Goal: Transaction & Acquisition: Purchase product/service

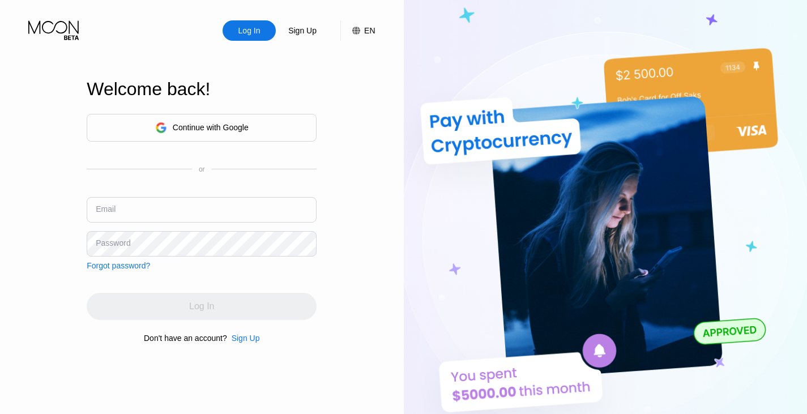
click at [175, 181] on div "Continue with Google or Email Password Forgot password?" at bounding box center [202, 192] width 230 height 156
click at [171, 211] on input "text" at bounding box center [202, 209] width 230 height 25
click at [199, 208] on input "text" at bounding box center [202, 209] width 230 height 25
type input "[EMAIL_ADDRESS][DOMAIN_NAME]"
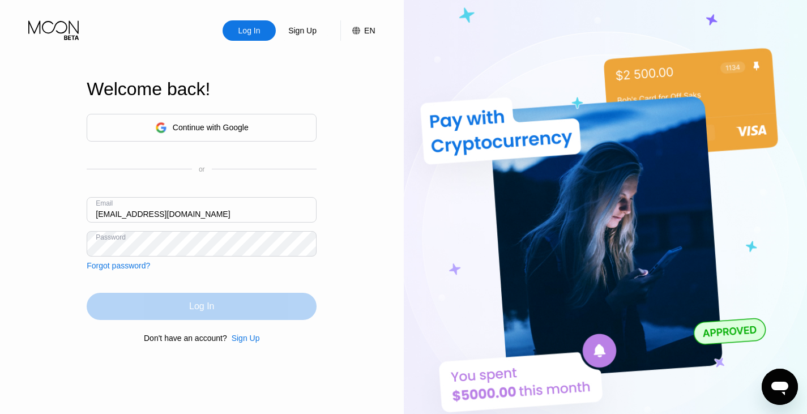
click at [202, 299] on div "Log In" at bounding box center [202, 306] width 230 height 27
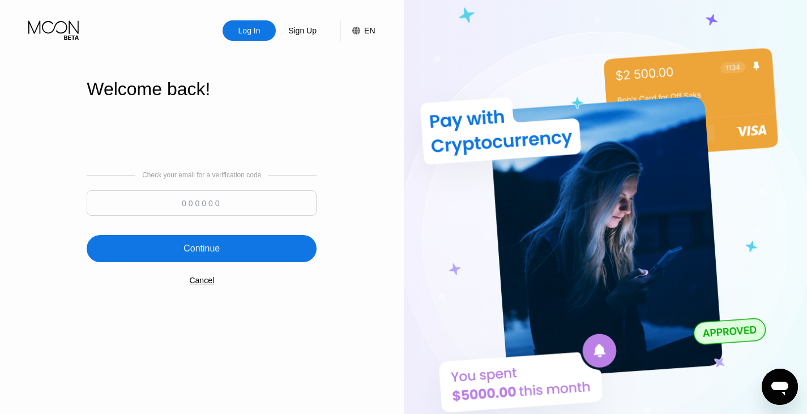
click at [271, 201] on input at bounding box center [202, 202] width 230 height 25
paste input "221427"
type input "221427"
click at [262, 237] on div "Continue" at bounding box center [202, 248] width 230 height 27
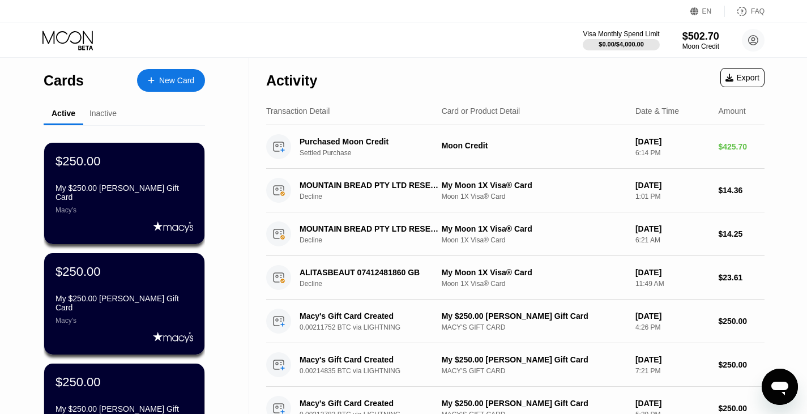
click at [178, 83] on div "New Card" at bounding box center [176, 81] width 35 height 10
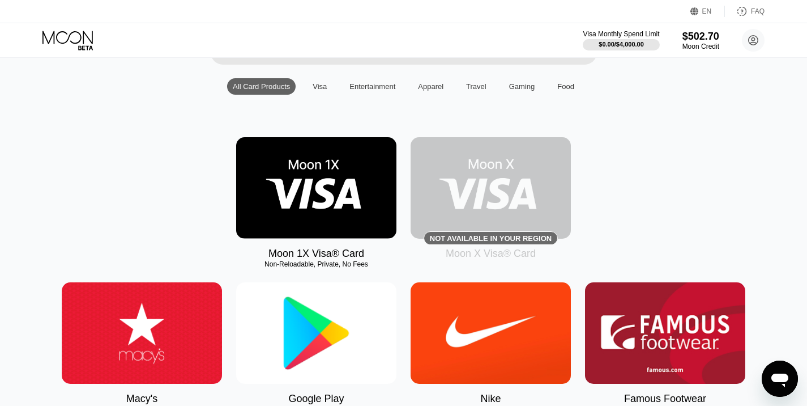
scroll to position [156, 0]
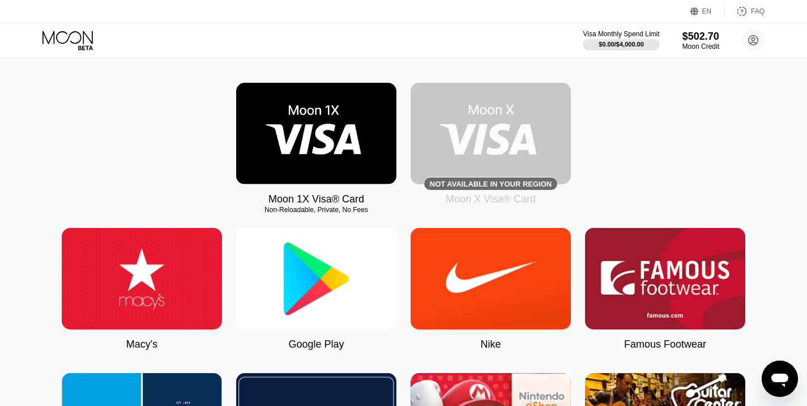
click at [174, 267] on img at bounding box center [142, 278] width 160 height 101
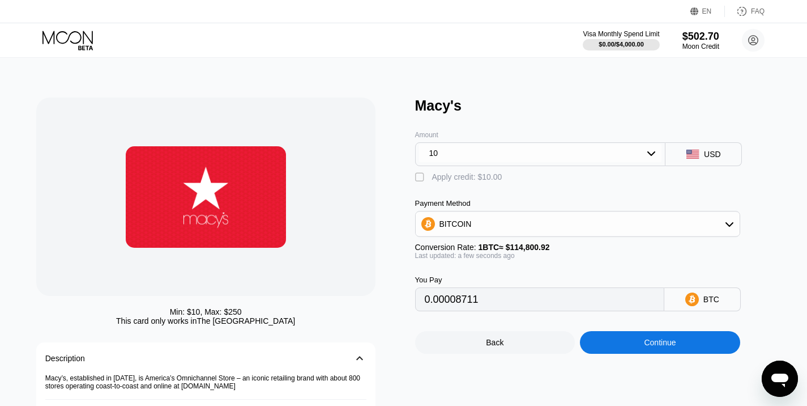
click at [474, 181] on div "Apply credit: $10.00" at bounding box center [467, 176] width 70 height 9
type input "0"
click at [491, 159] on div "10" at bounding box center [540, 153] width 243 height 18
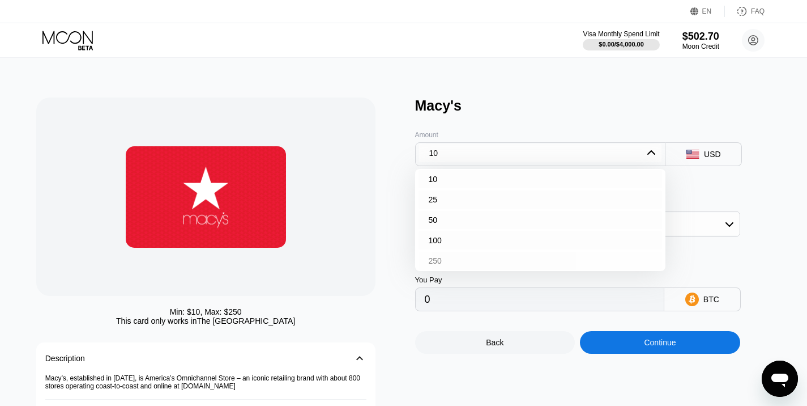
click at [472, 267] on div "250" at bounding box center [541, 260] width 244 height 18
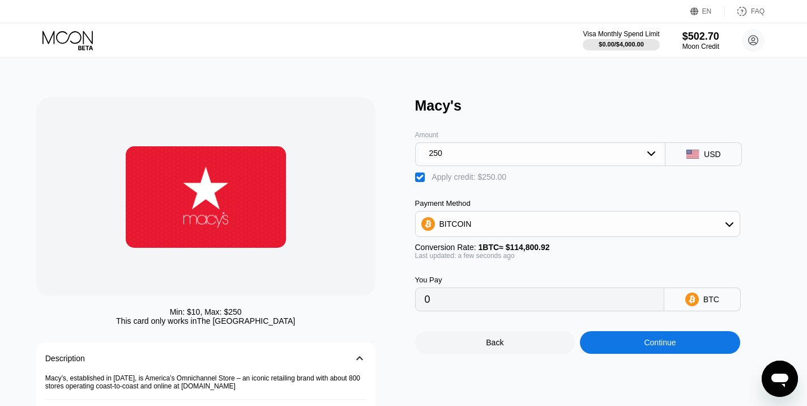
click at [630, 353] on div "Continue" at bounding box center [660, 342] width 160 height 23
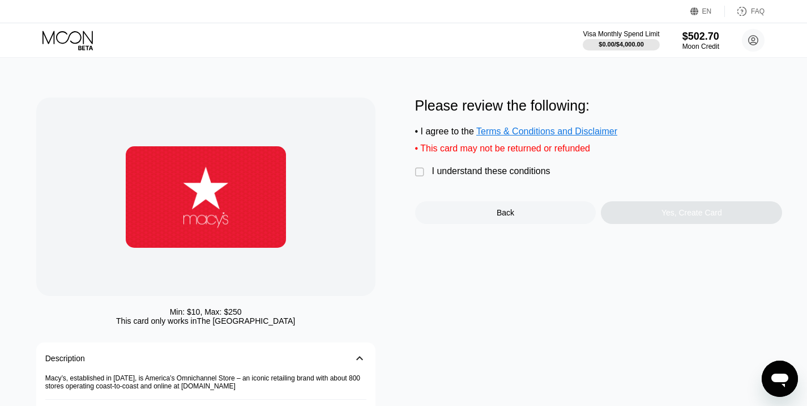
click at [515, 176] on div "I understand these conditions" at bounding box center [491, 171] width 118 height 10
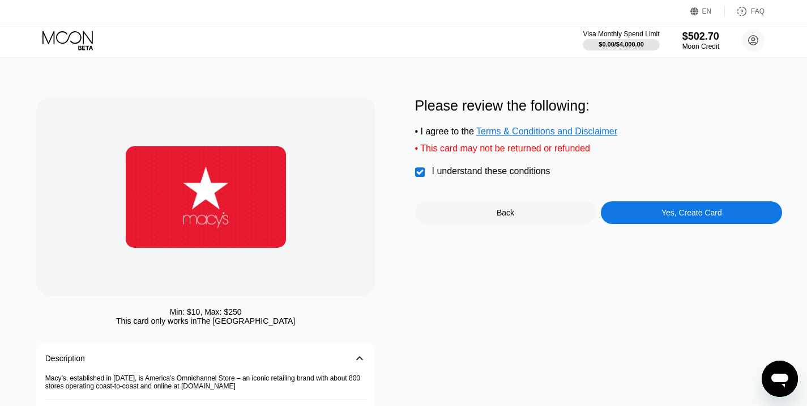
click at [700, 224] on div "Yes, Create Card" at bounding box center [691, 212] width 181 height 23
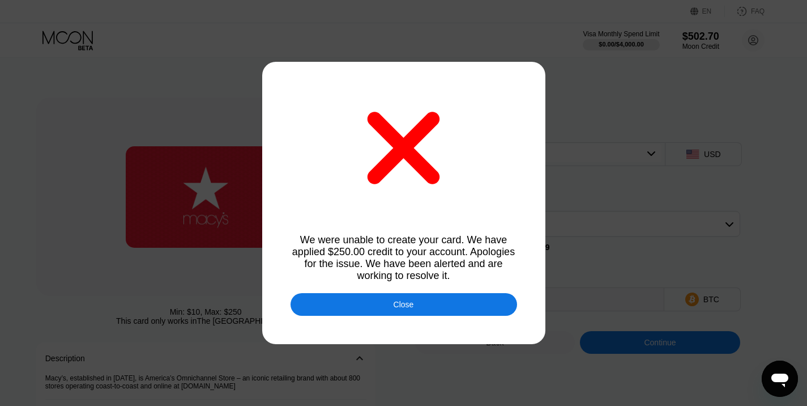
click at [401, 302] on div "Close" at bounding box center [404, 304] width 20 height 9
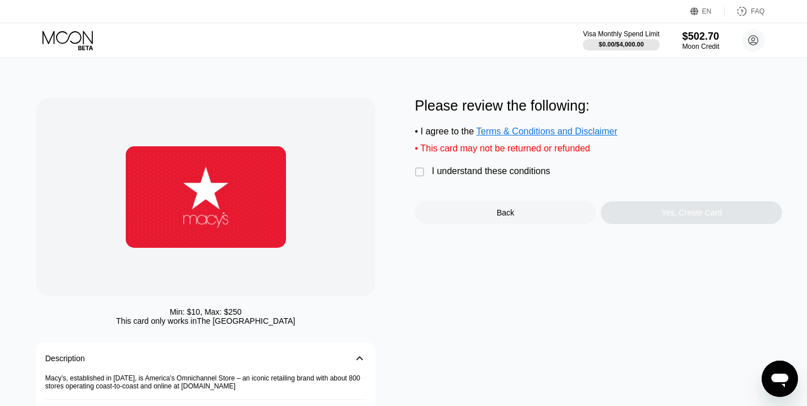
click at [463, 189] on div "Please review the following: • I agree to the Terms & Conditions and Disclaimer…" at bounding box center [599, 160] width 368 height 126
click at [476, 176] on div "I understand these conditions" at bounding box center [491, 171] width 118 height 10
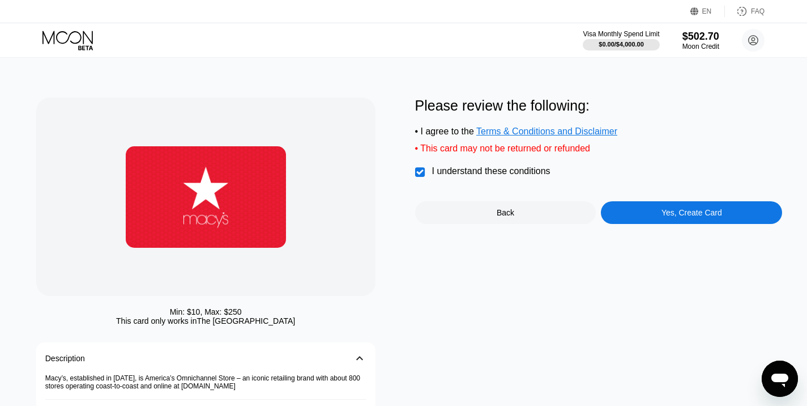
click at [645, 224] on div "Yes, Create Card" at bounding box center [691, 212] width 181 height 23
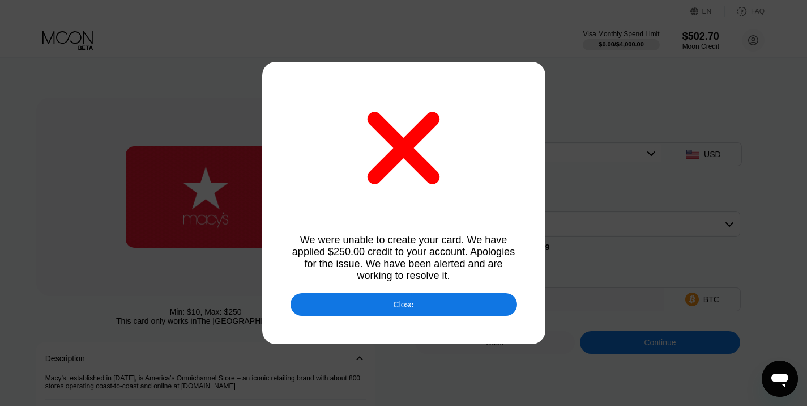
click at [502, 289] on div at bounding box center [408, 207] width 816 height 414
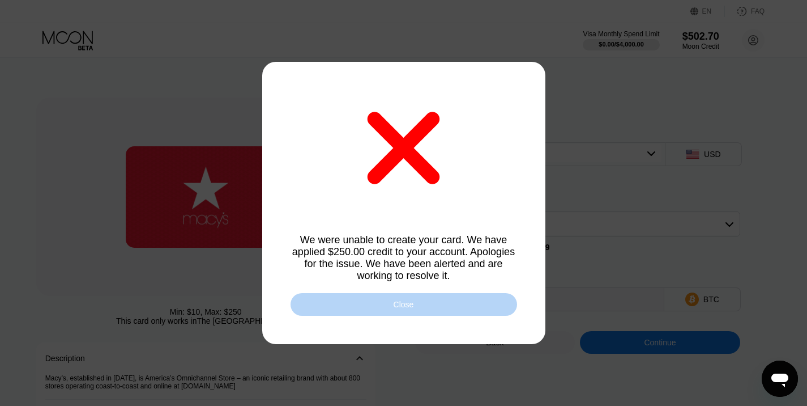
click at [494, 298] on div "Close" at bounding box center [404, 304] width 227 height 23
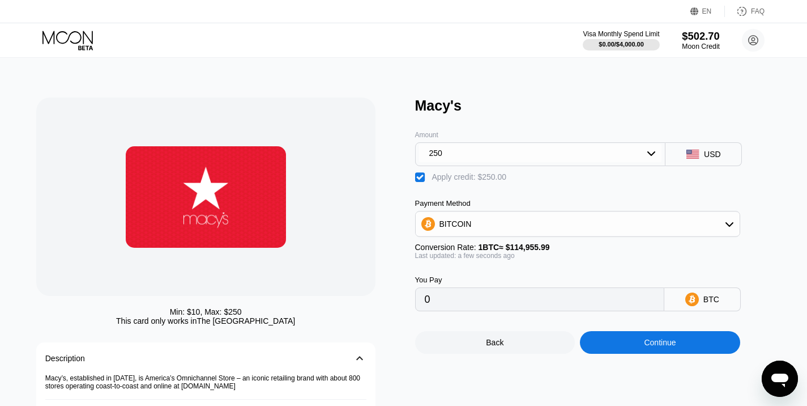
click at [682, 39] on div "$502.70" at bounding box center [701, 36] width 38 height 12
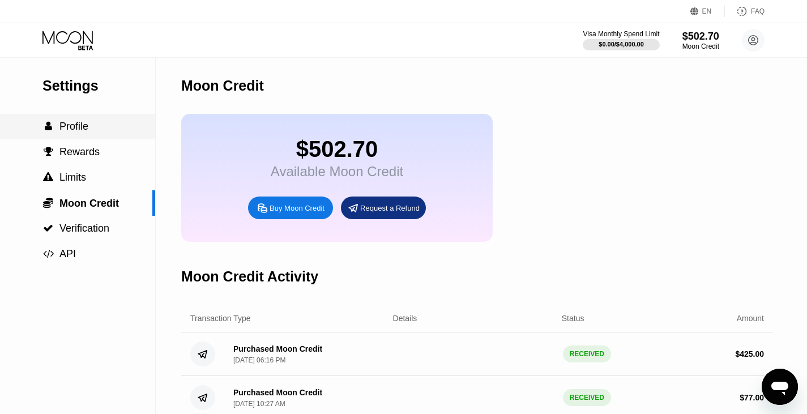
click at [62, 132] on span "Profile" at bounding box center [73, 126] width 29 height 11
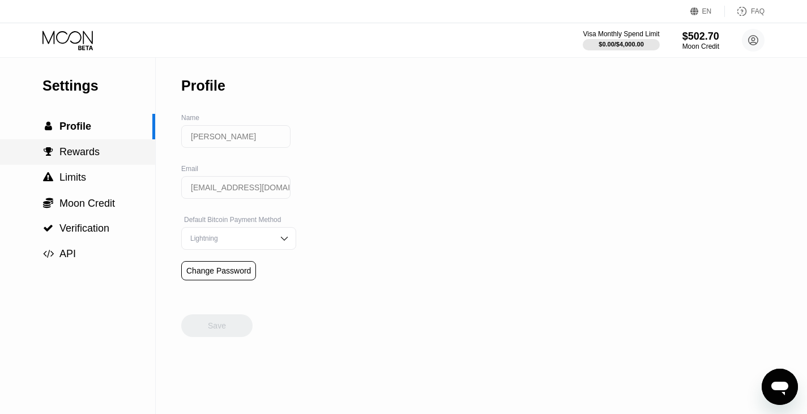
click at [75, 152] on span "Rewards" at bounding box center [79, 151] width 40 height 11
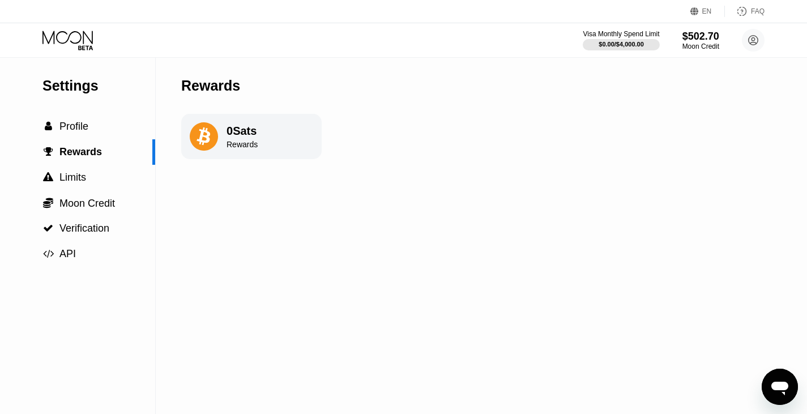
click at [74, 44] on icon at bounding box center [68, 41] width 53 height 20
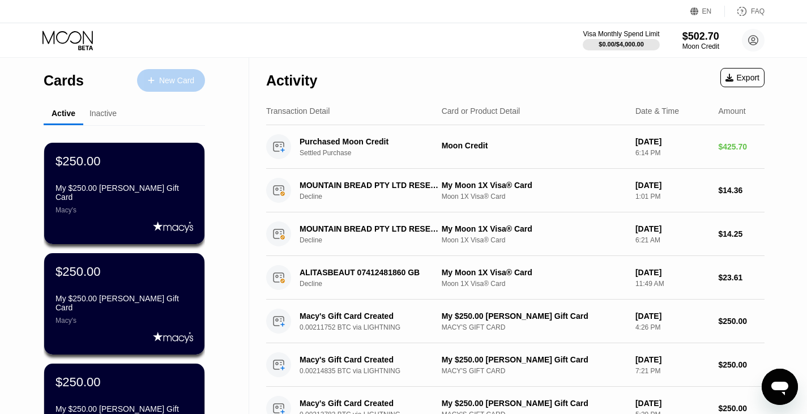
click at [169, 79] on div "New Card" at bounding box center [176, 81] width 35 height 10
